Goal: Check status: Check status

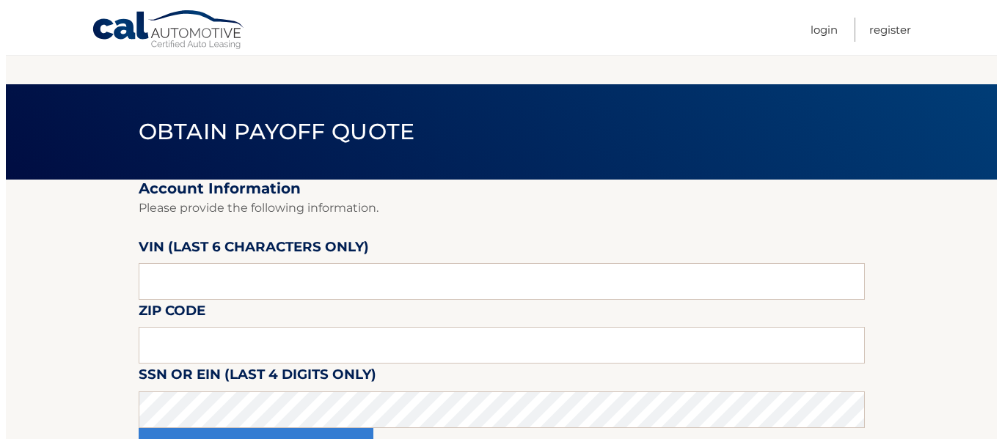
scroll to position [147, 0]
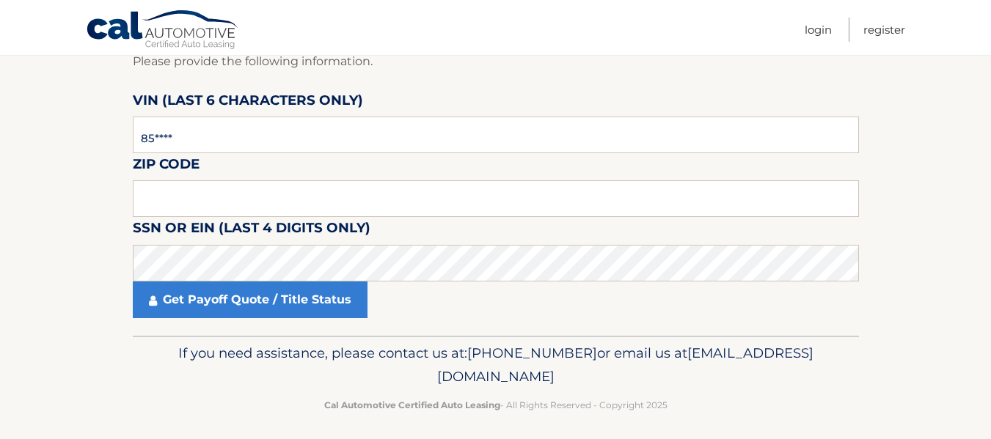
type input "8*****"
type input "185398"
click at [291, 189] on input "text" at bounding box center [496, 198] width 726 height 37
type input "11003"
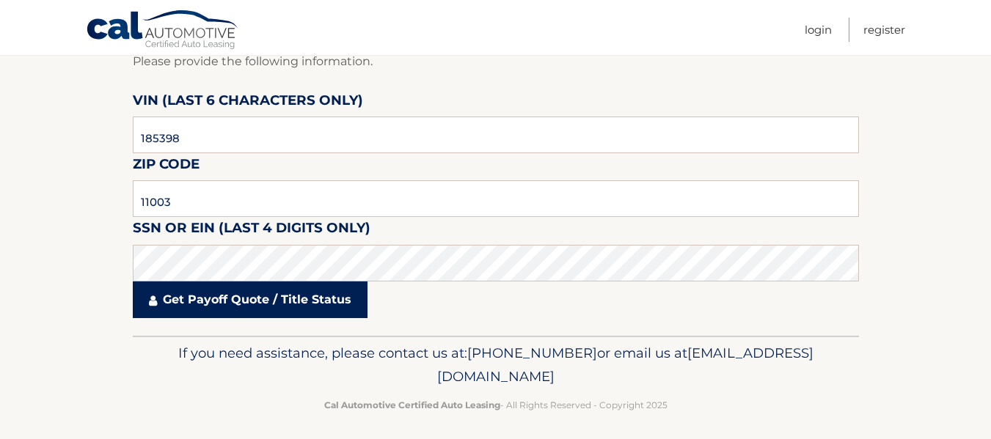
click at [278, 292] on link "Get Payoff Quote / Title Status" at bounding box center [250, 300] width 235 height 37
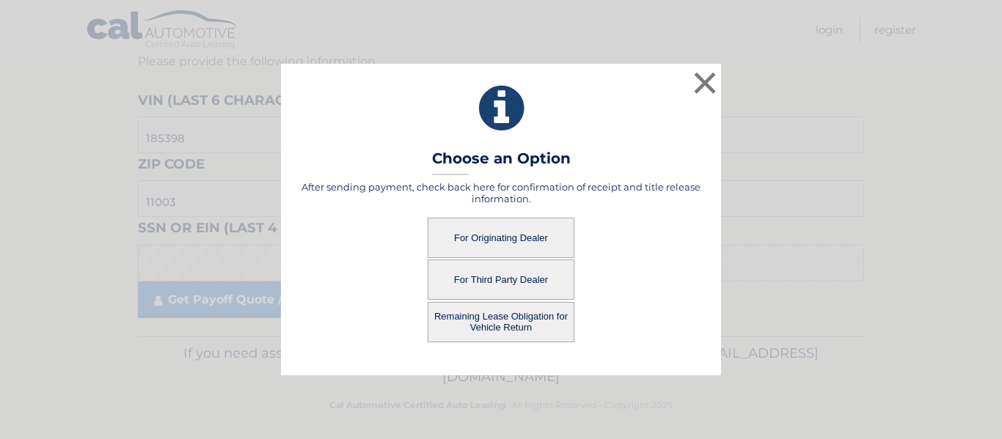
click at [529, 281] on button "For Third Party Dealer" at bounding box center [501, 280] width 147 height 40
click at [500, 279] on button "For Third Party Dealer" at bounding box center [501, 280] width 147 height 40
